Goal: Information Seeking & Learning: Learn about a topic

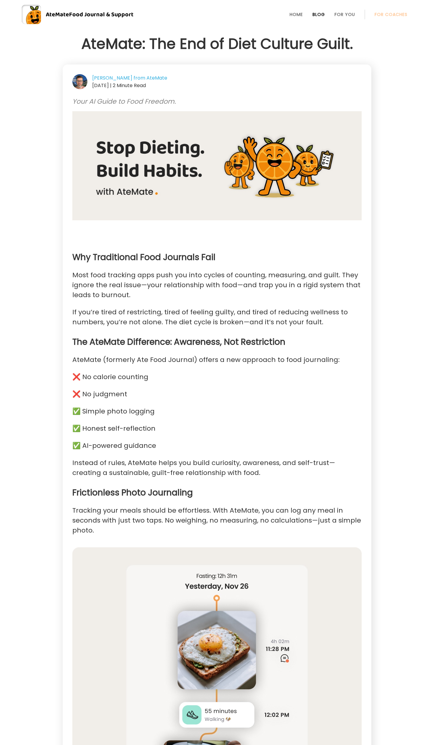
click at [321, 13] on link "Blog" at bounding box center [319, 14] width 12 height 5
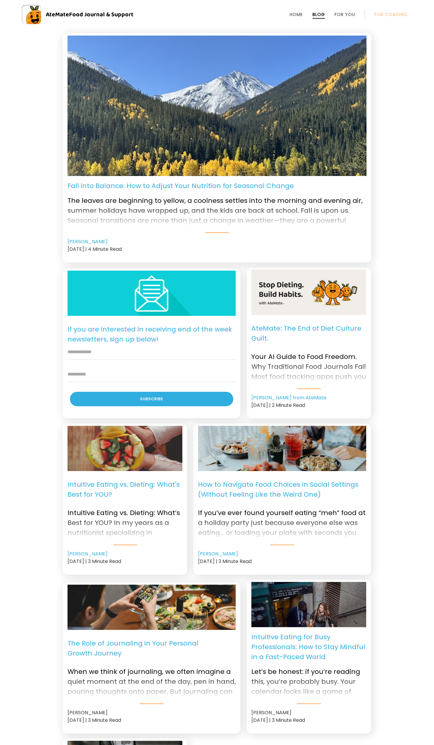
click at [209, 186] on p "Fall into Balance: How to Adjust Your Nutrition for Seasonal Change" at bounding box center [181, 186] width 226 height 10
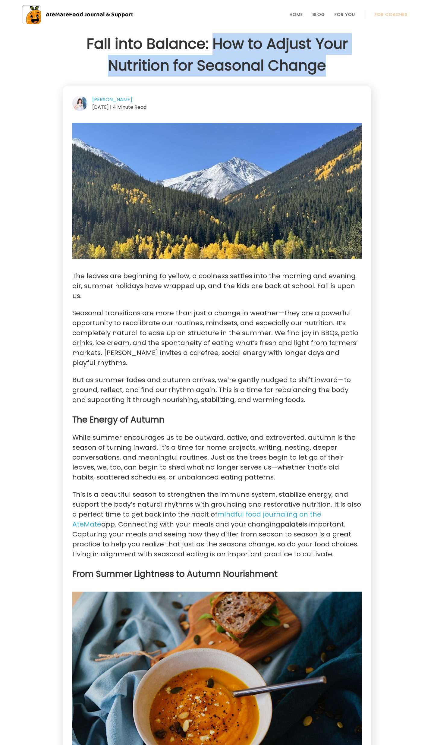
drag, startPoint x: 327, startPoint y: 63, endPoint x: 216, endPoint y: 46, distance: 112.5
click at [216, 46] on h1 "Fall into Balance: How to Adjust Your Nutrition for Seasonal Change" at bounding box center [217, 54] width 309 height 43
copy h1 "How to Adjust Your Nutrition for Seasonal Change"
click at [325, 13] on link "Blog" at bounding box center [319, 14] width 12 height 5
